Goal: Information Seeking & Learning: Find specific fact

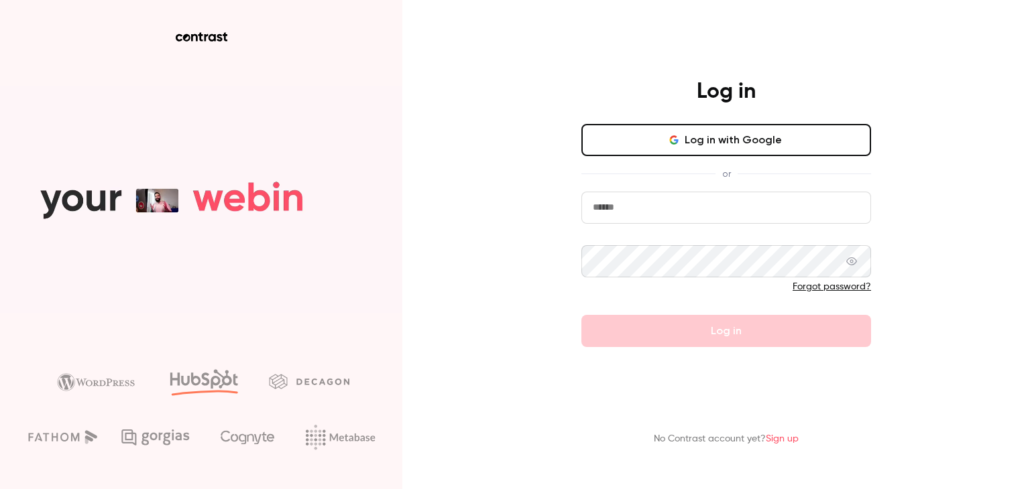
type input "**********"
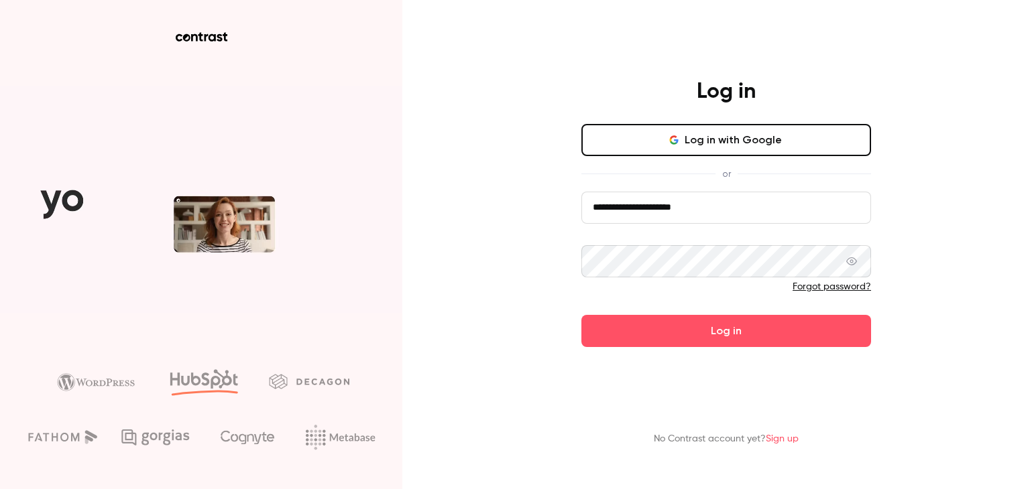
click at [668, 142] on button "Log in with Google" at bounding box center [726, 140] width 290 height 32
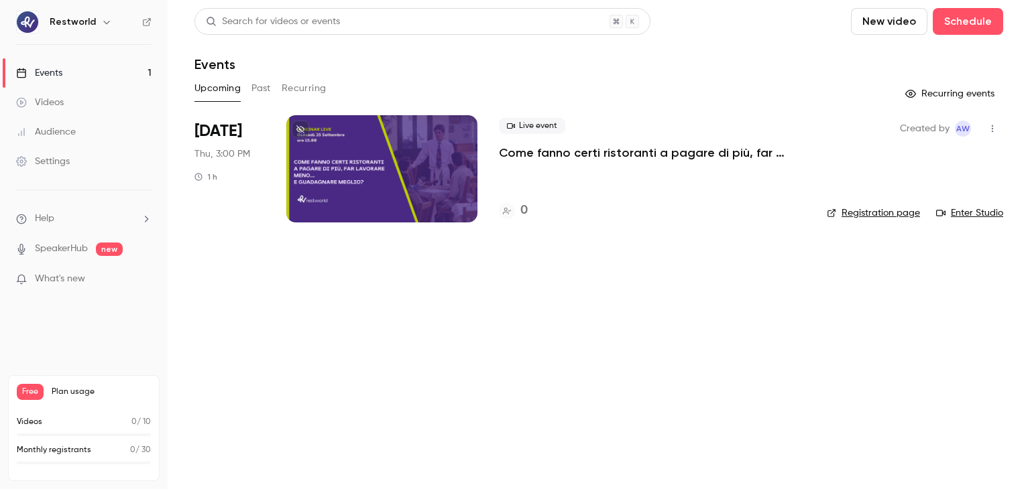
click at [420, 172] on div at bounding box center [381, 168] width 191 height 107
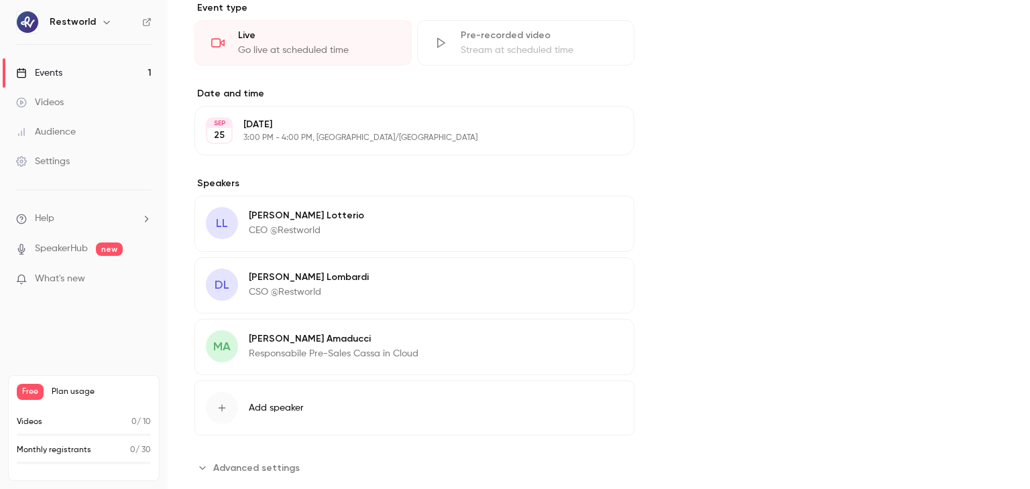
scroll to position [510, 0]
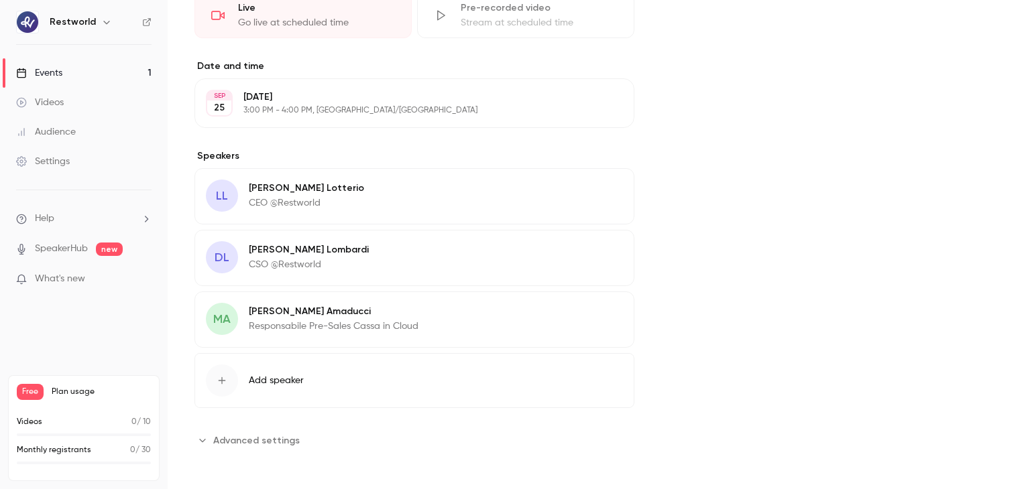
click at [282, 440] on span "Advanced settings" at bounding box center [256, 441] width 86 height 14
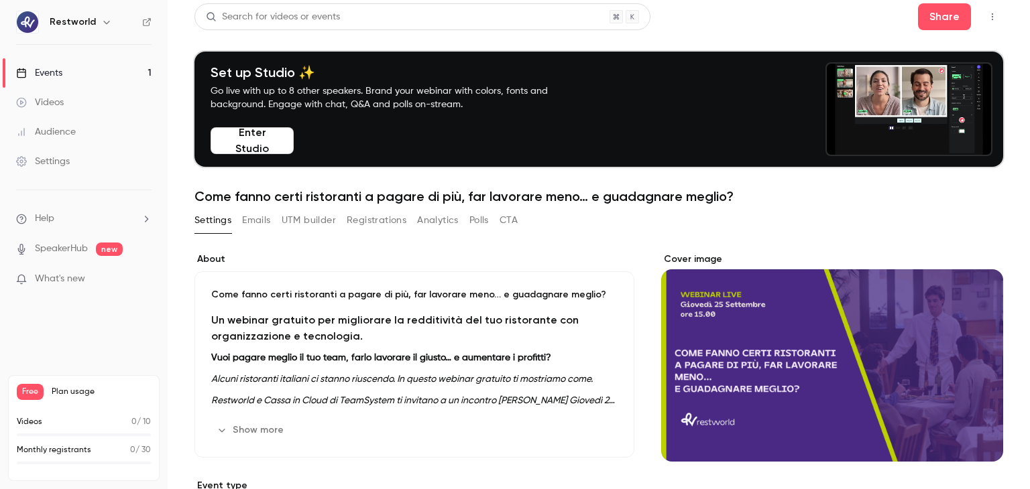
scroll to position [0, 0]
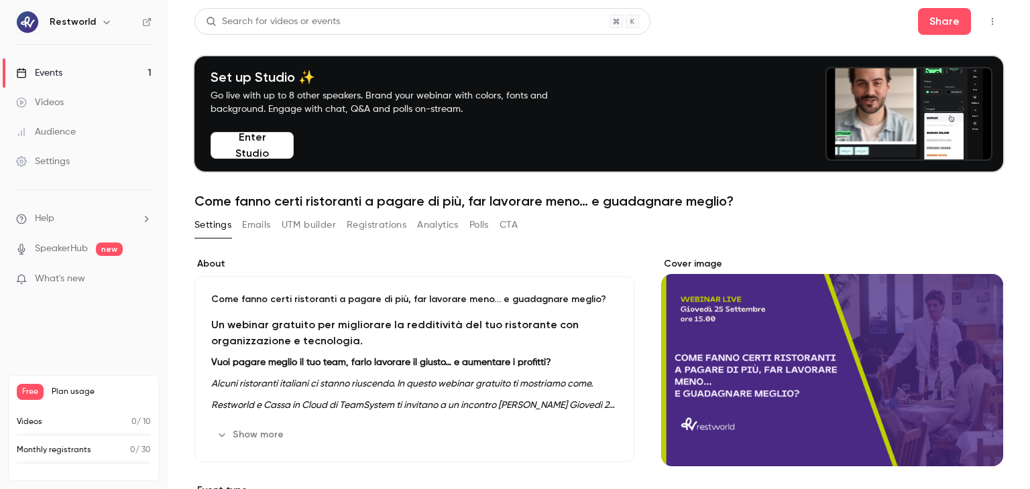
click at [509, 229] on button "CTA" at bounding box center [508, 225] width 18 height 21
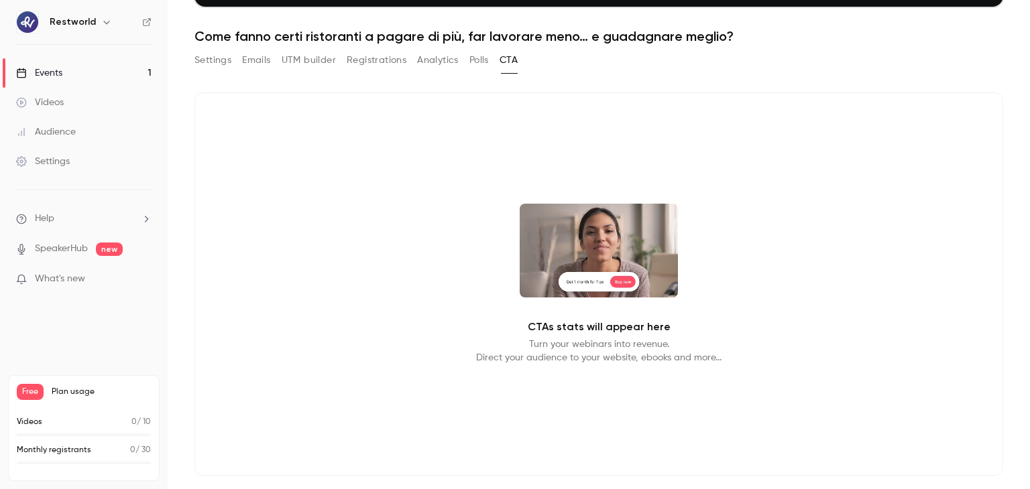
scroll to position [138, 0]
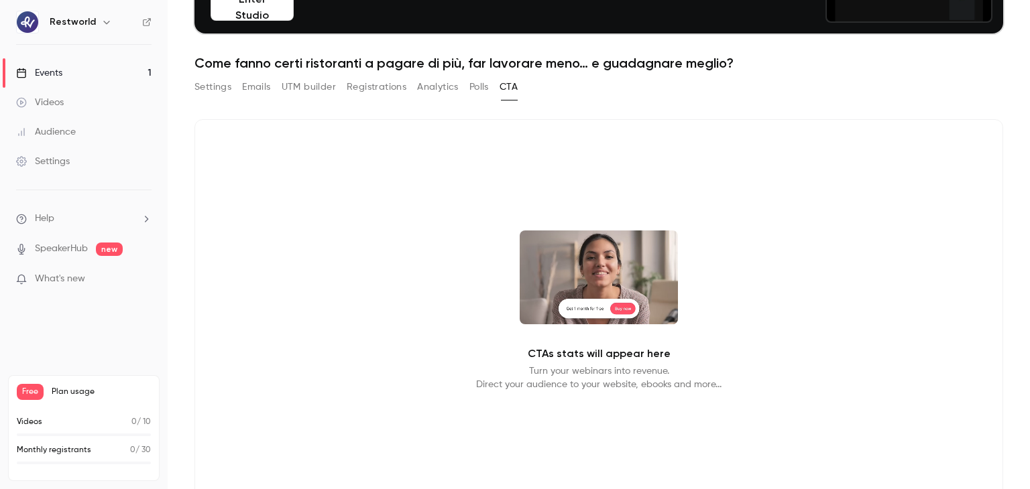
click at [479, 84] on button "Polls" at bounding box center [478, 86] width 19 height 21
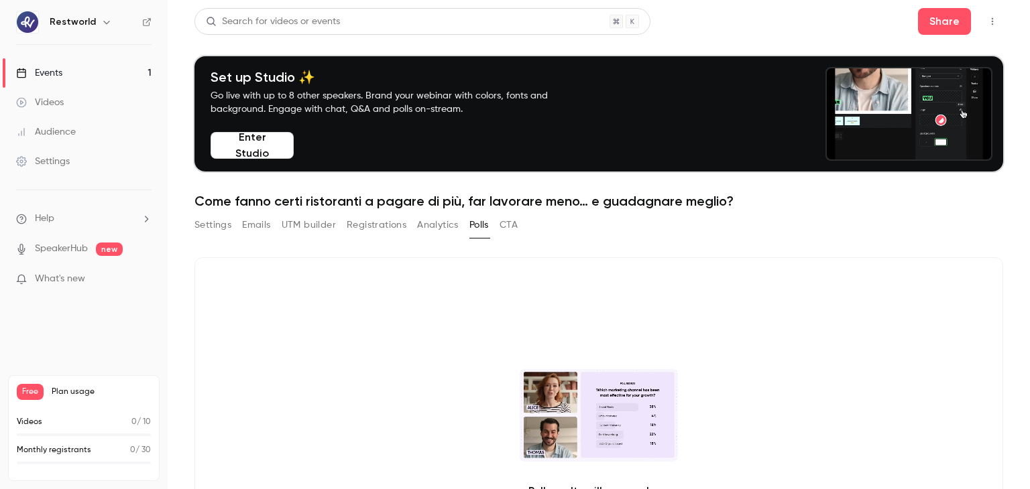
click at [448, 225] on button "Analytics" at bounding box center [438, 225] width 42 height 21
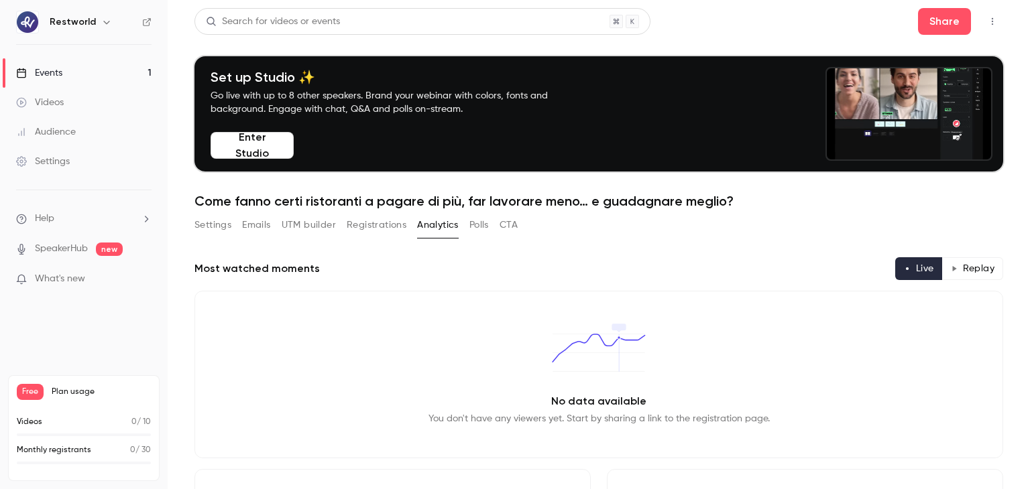
click at [396, 229] on button "Registrations" at bounding box center [377, 225] width 60 height 21
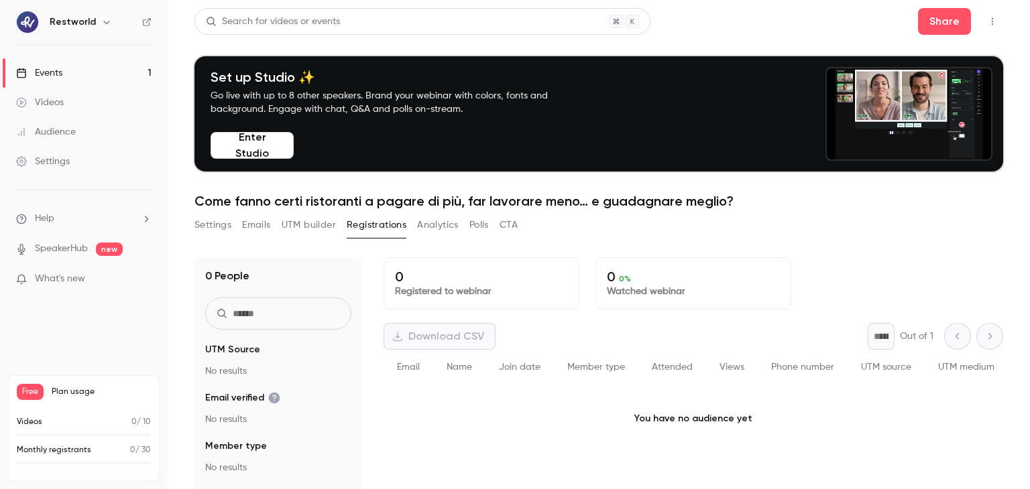
click at [315, 221] on button "UTM builder" at bounding box center [309, 225] width 54 height 21
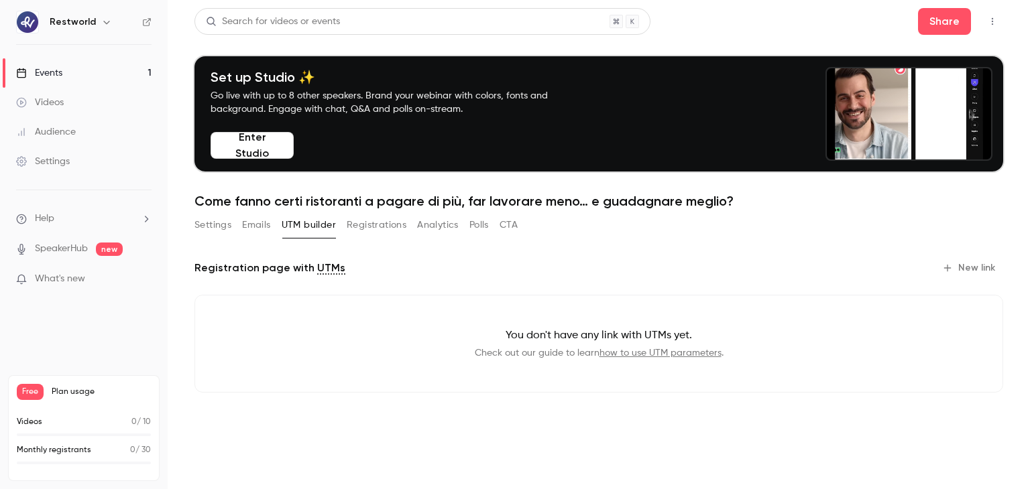
click at [247, 225] on button "Emails" at bounding box center [256, 225] width 28 height 21
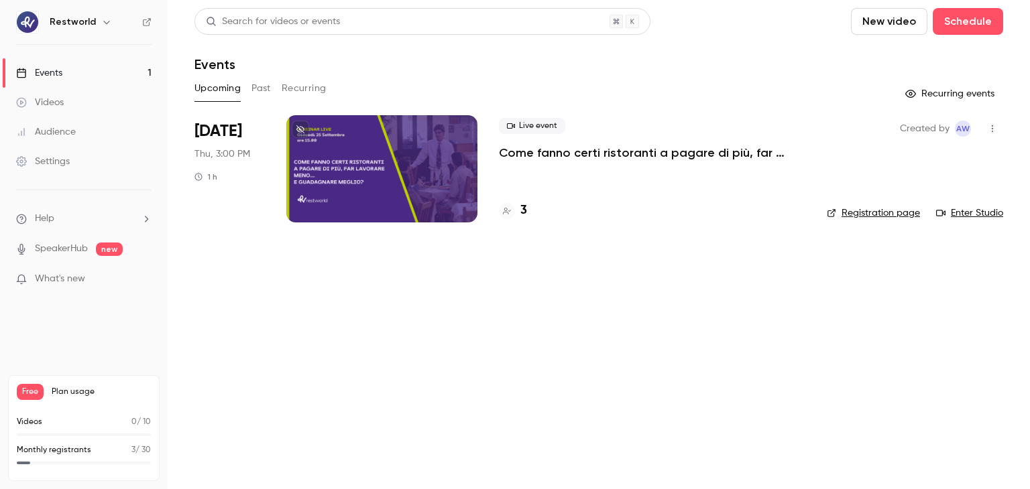
click at [613, 156] on p "Come fanno certi ristoranti a pagare di più, far lavorare meno… e guadagnare me…" at bounding box center [652, 153] width 306 height 16
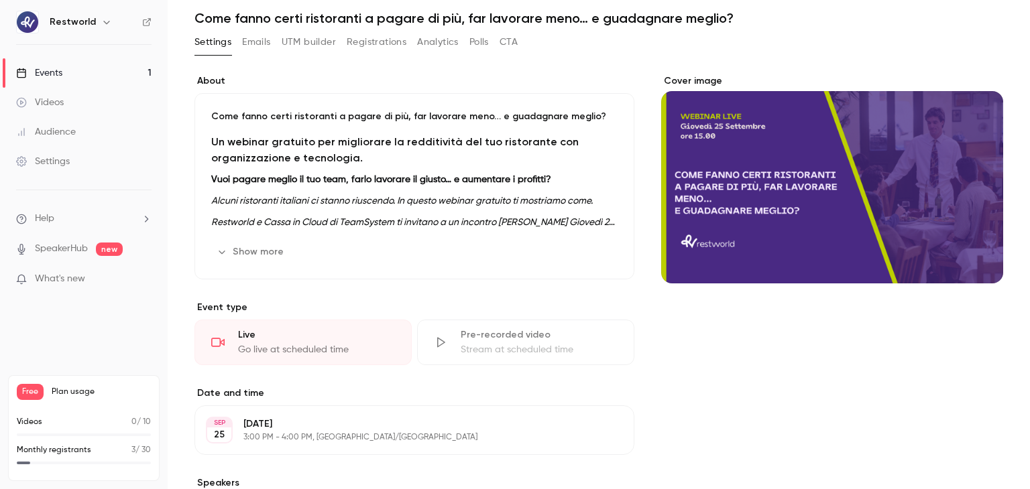
scroll to position [133, 0]
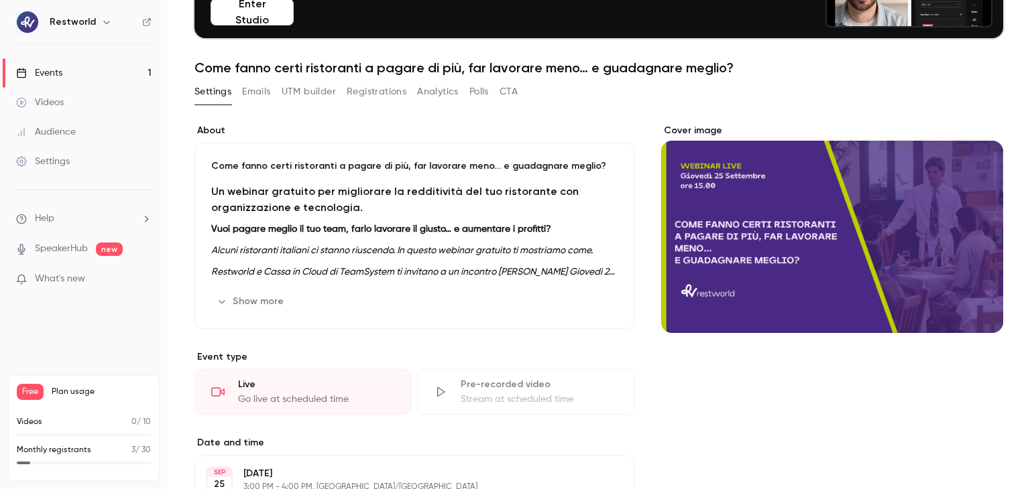
click at [256, 304] on button "Show more" at bounding box center [251, 301] width 80 height 21
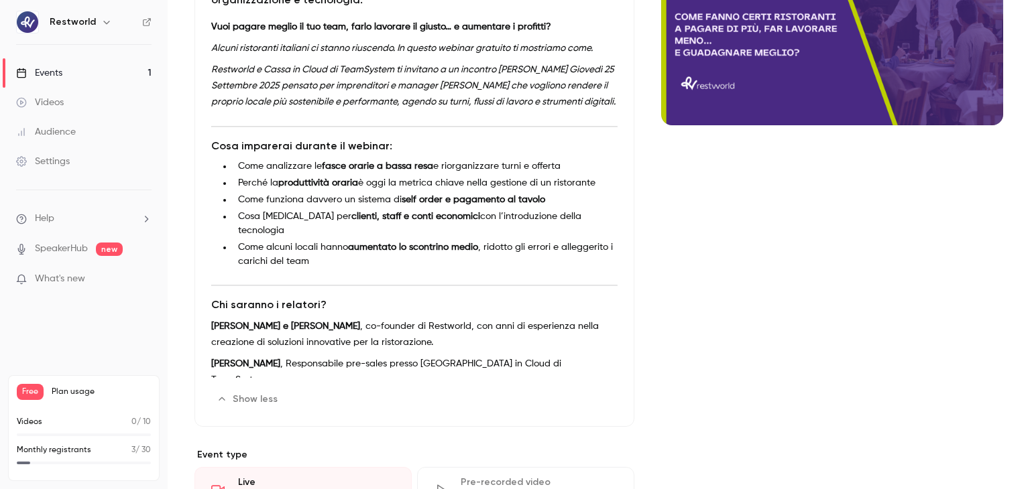
scroll to position [287, 0]
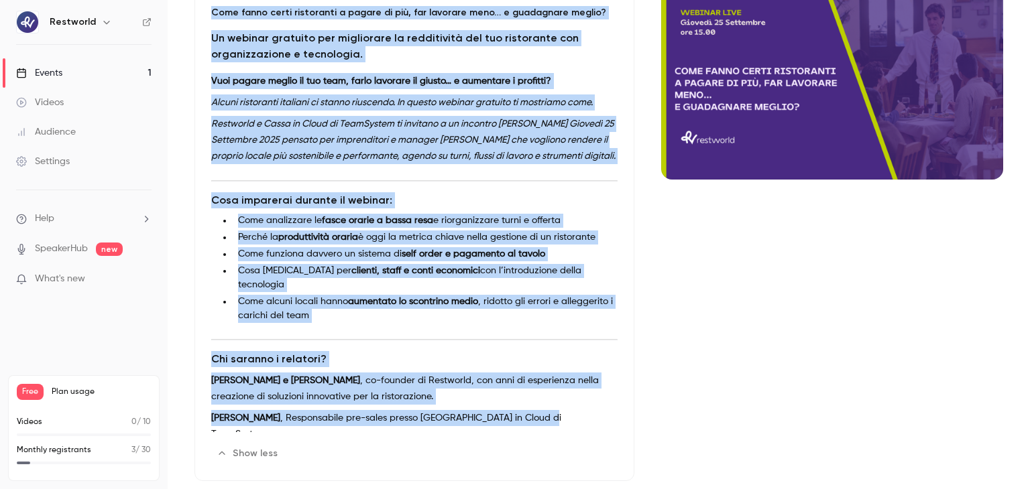
drag, startPoint x: 212, startPoint y: 194, endPoint x: 558, endPoint y: 414, distance: 410.4
click at [558, 414] on div "Come fanno certi ristoranti a pagare di più, far lavorare meno… e guadagnare me…" at bounding box center [414, 235] width 440 height 492
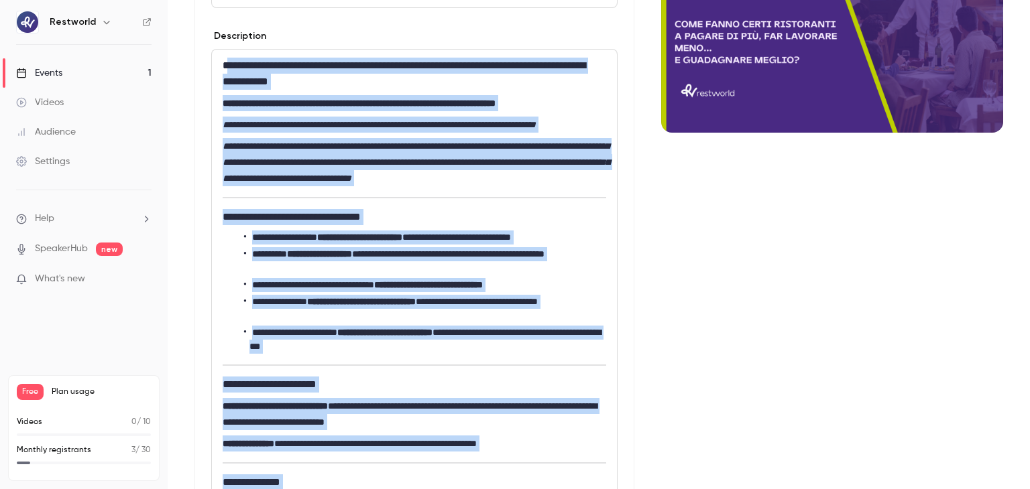
scroll to position [0, 0]
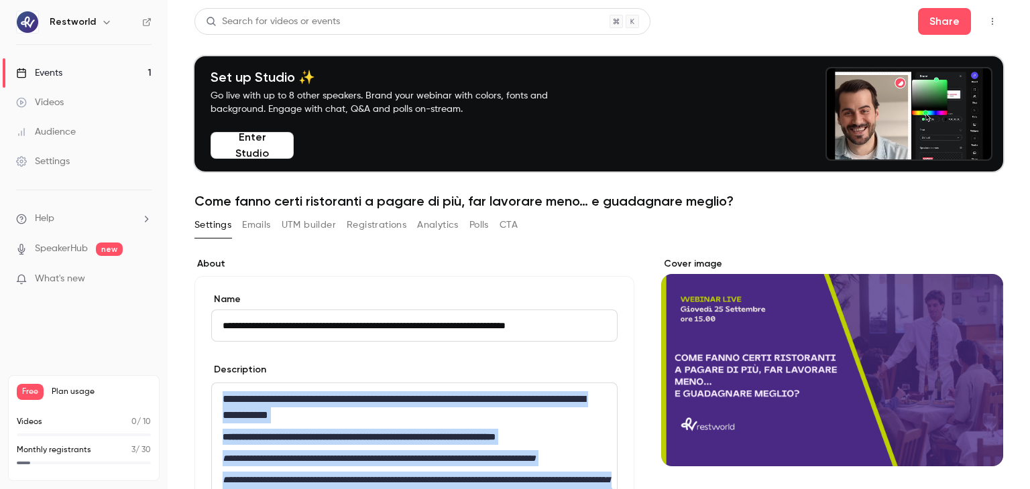
drag, startPoint x: 381, startPoint y: 382, endPoint x: 210, endPoint y: 381, distance: 170.3
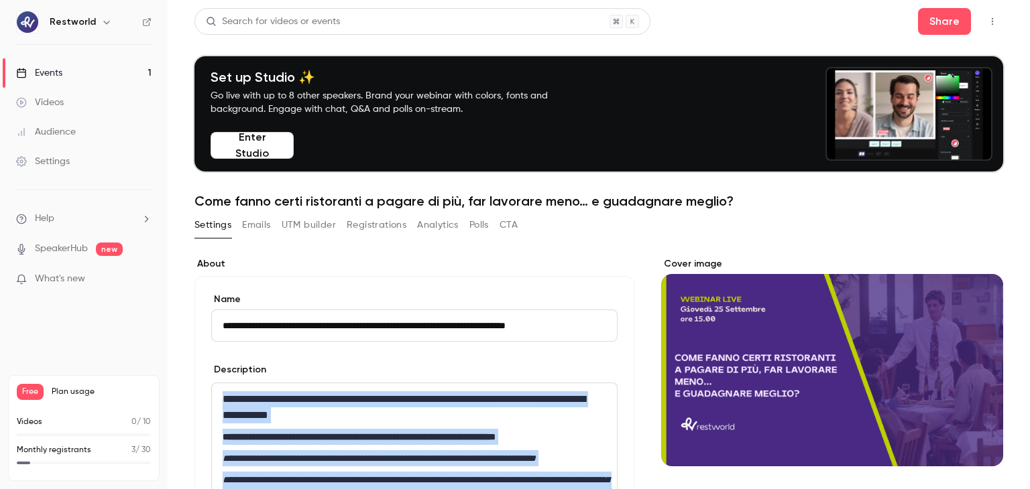
copy div "**********"
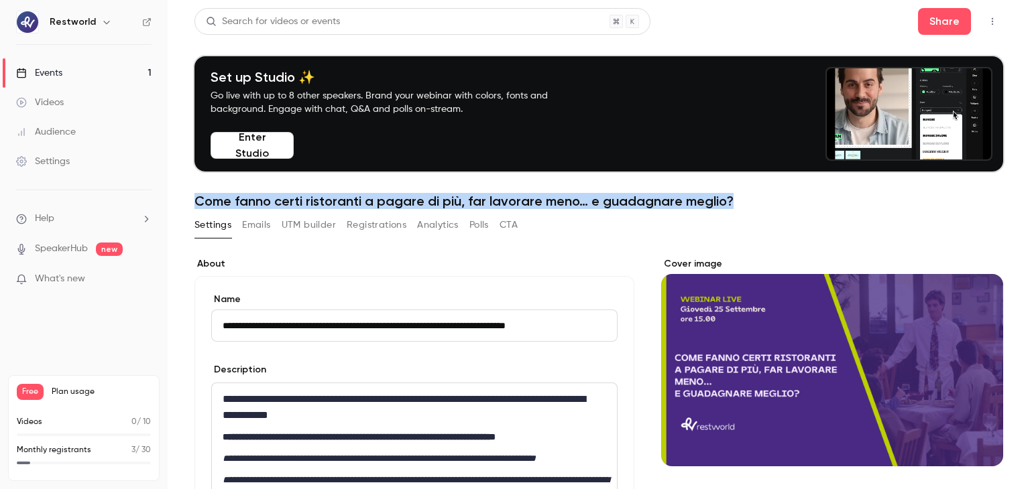
drag, startPoint x: 194, startPoint y: 201, endPoint x: 735, endPoint y: 209, distance: 540.4
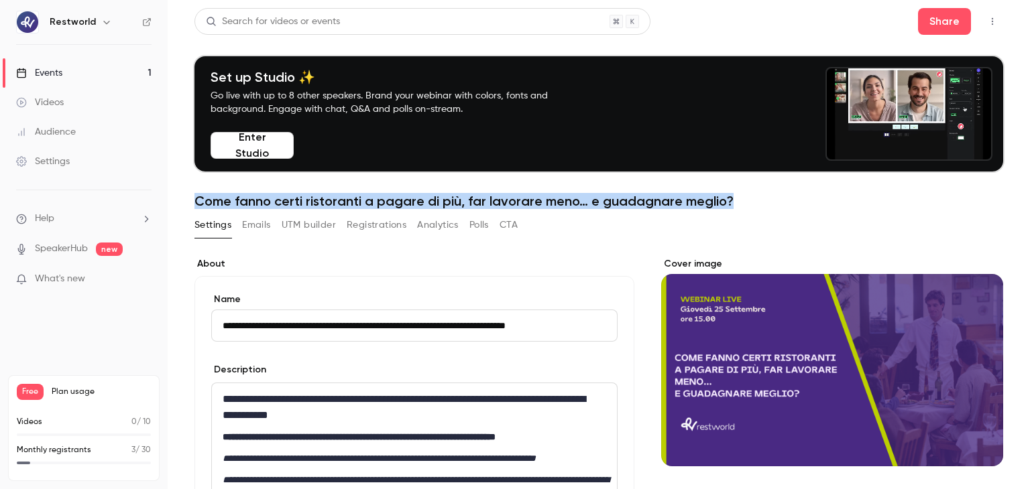
copy h1 "Come fanno certi ristoranti a pagare di più, far lavorare meno… e guadagnare me…"
